Goal: Transaction & Acquisition: Purchase product/service

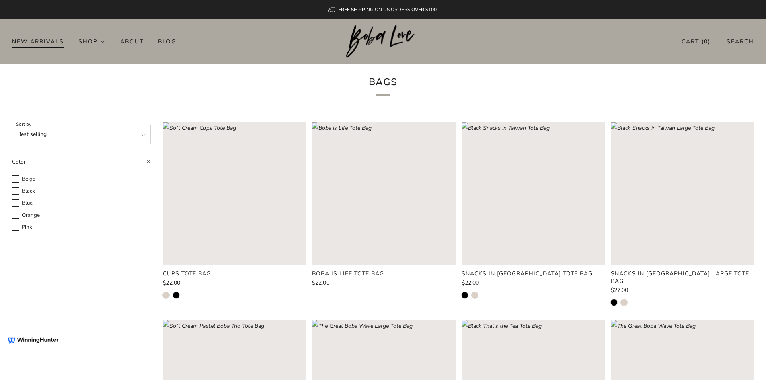
click at [53, 42] on link "New Arrivals" at bounding box center [38, 41] width 52 height 13
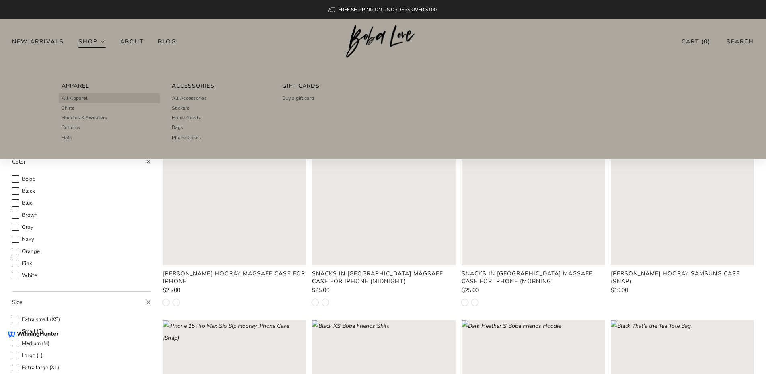
click at [78, 99] on span "All Apparel" at bounding box center [75, 97] width 26 height 7
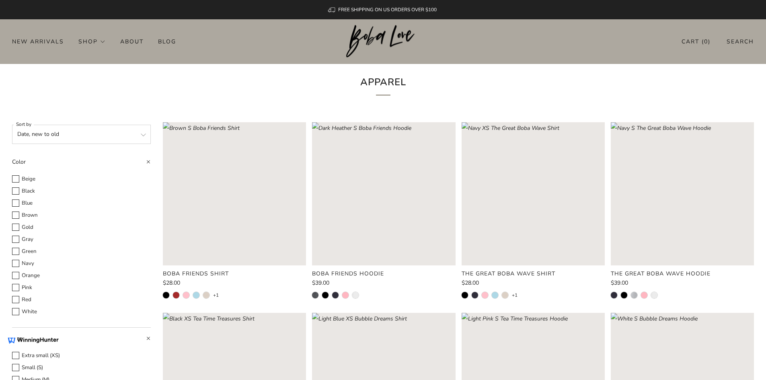
click at [249, 179] on rect "Loading image: Black XS Boba Friends Shirt" at bounding box center [234, 193] width 143 height 143
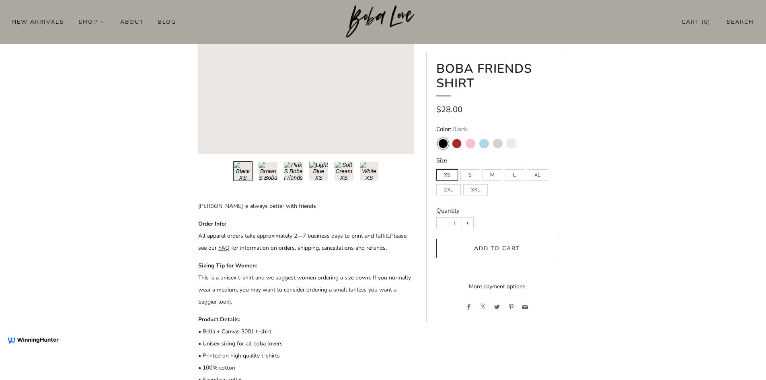
scroll to position [201, 0]
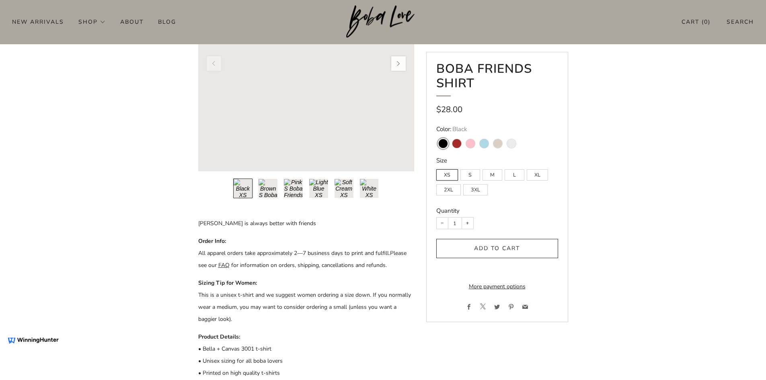
scroll to position [0, 0]
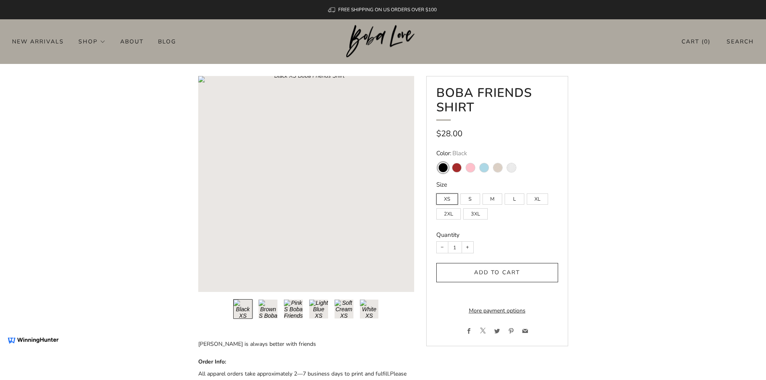
click at [405, 36] on img at bounding box center [383, 41] width 74 height 33
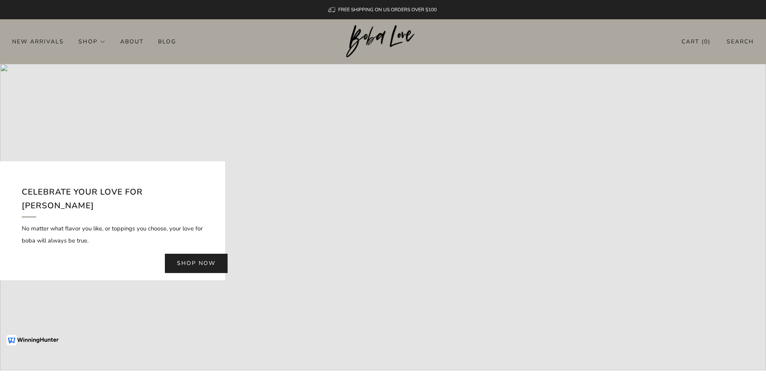
click at [357, 43] on img at bounding box center [383, 41] width 74 height 33
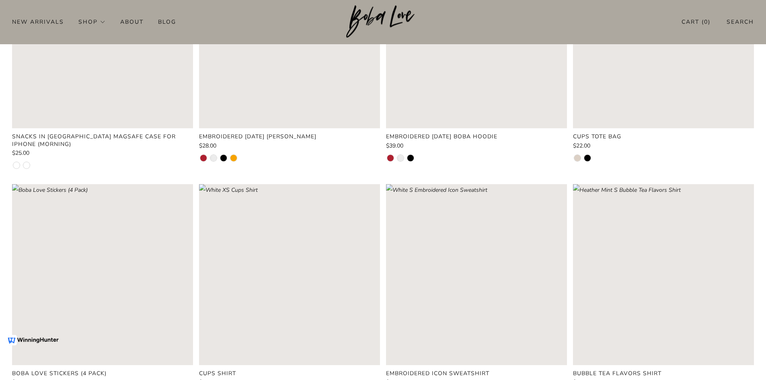
scroll to position [603, 0]
